Goal: Information Seeking & Learning: Learn about a topic

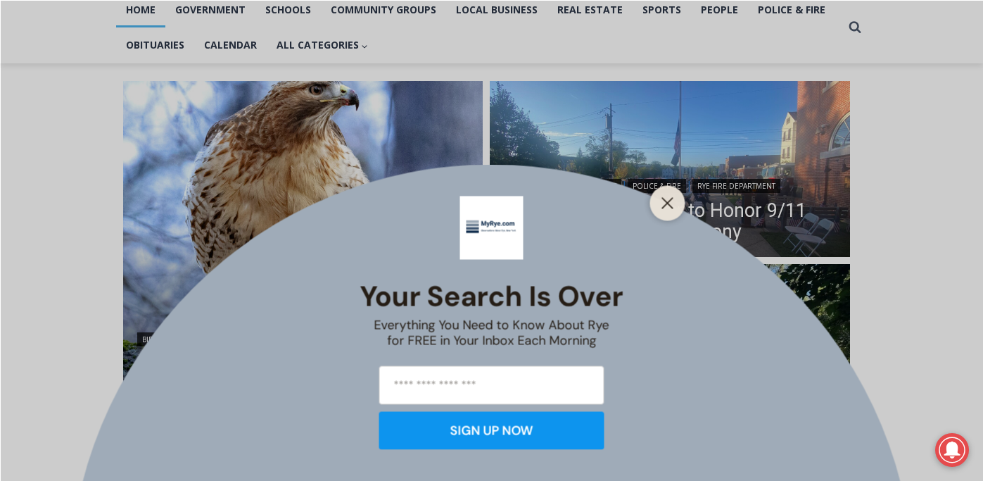
scroll to position [322, 0]
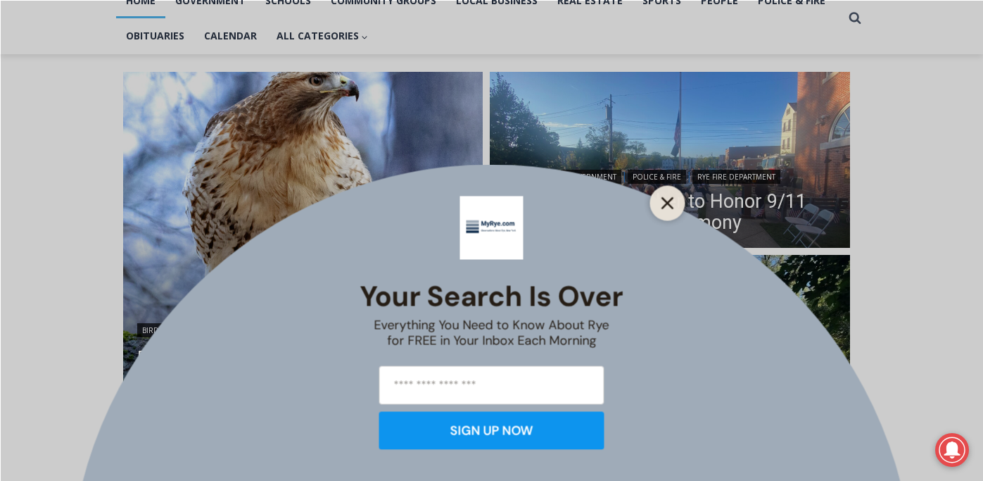
click at [674, 200] on button "Close" at bounding box center [668, 203] width 20 height 20
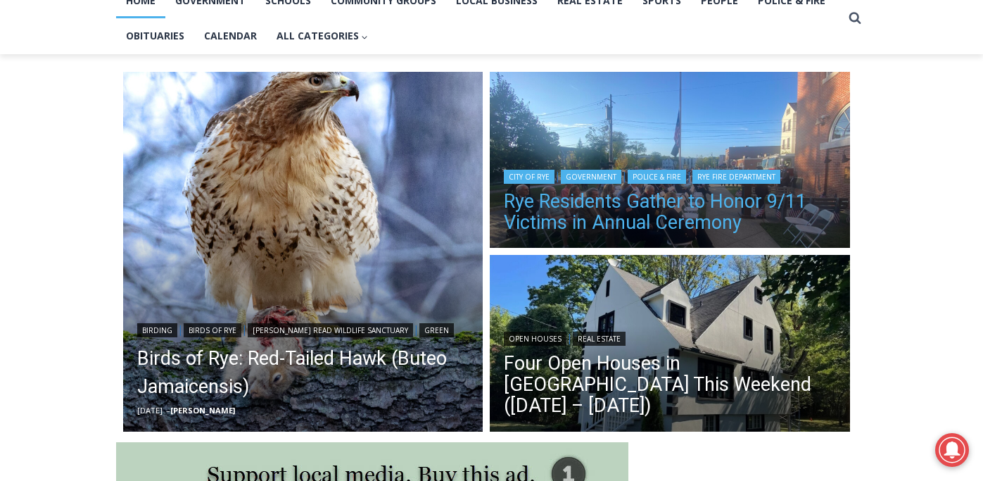
click at [641, 217] on link "Rye Residents Gather to Honor 9/11 Victims in Annual Ceremony" at bounding box center [670, 212] width 332 height 42
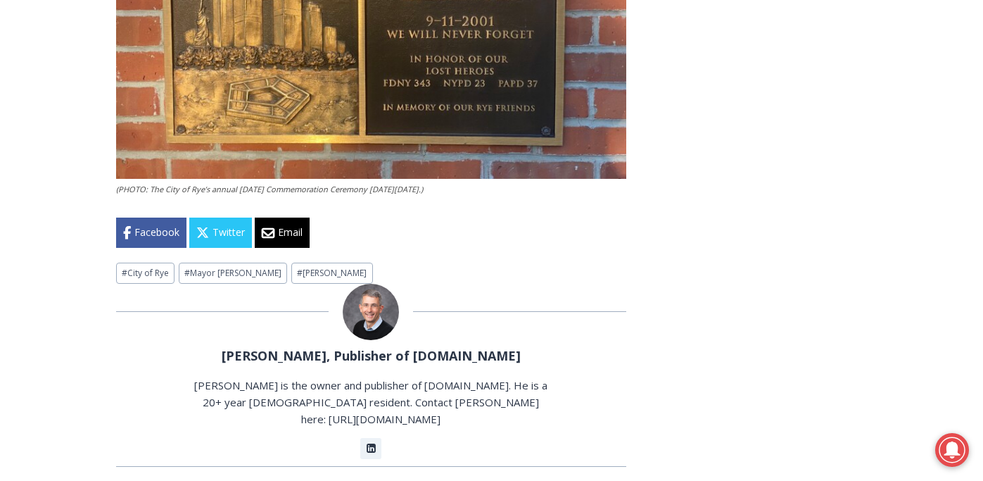
scroll to position [2597, 0]
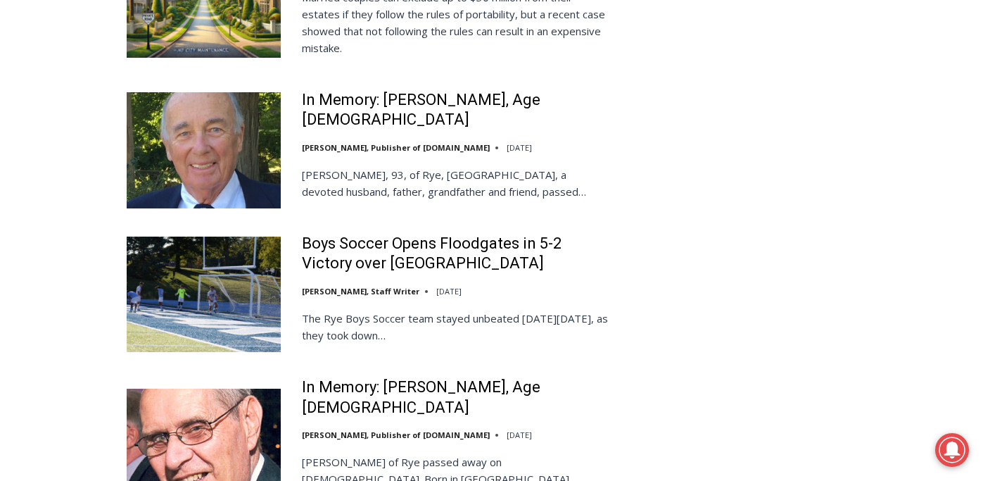
scroll to position [3248, 0]
click at [206, 389] on img at bounding box center [204, 446] width 154 height 115
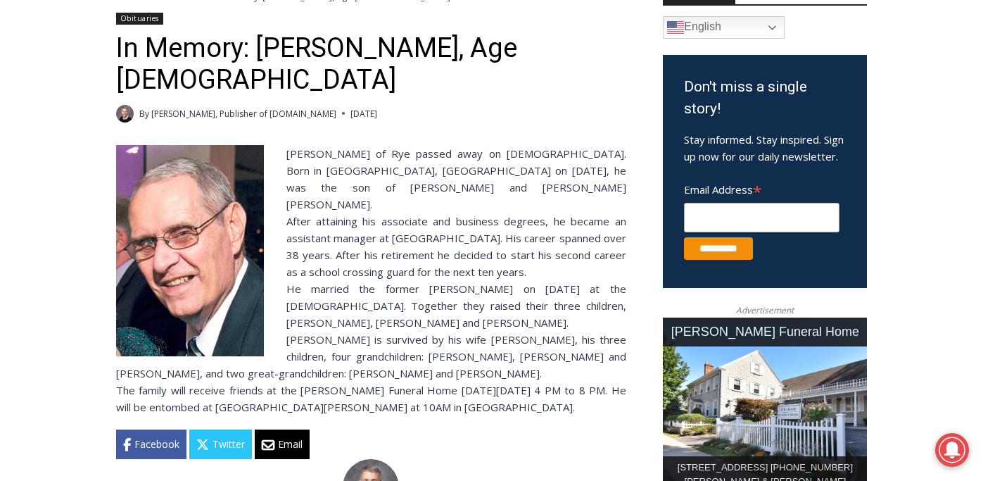
scroll to position [414, 0]
